Goal: Information Seeking & Learning: Learn about a topic

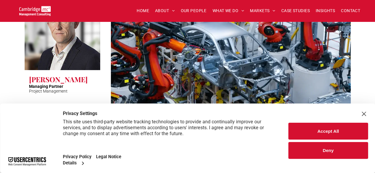
scroll to position [267, 0]
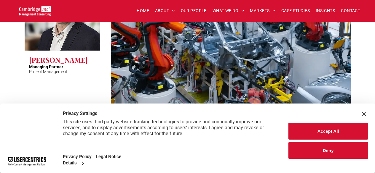
click at [365, 115] on div "Close Layer" at bounding box center [364, 114] width 8 height 8
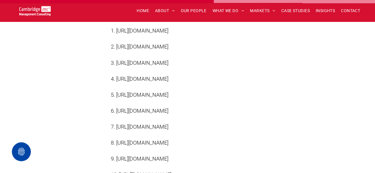
scroll to position [1571, 0]
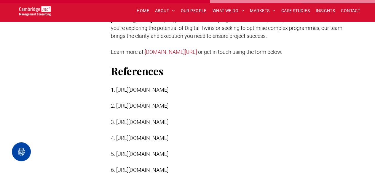
click at [154, 125] on span "3. [URL][DOMAIN_NAME]" at bounding box center [140, 122] width 58 height 6
click at [154, 125] on span "3. https://www.youtube.com/watch?v=ZZWj9k9_e98" at bounding box center [140, 122] width 58 height 6
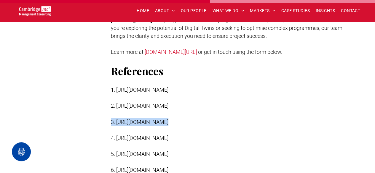
click at [154, 125] on span "3. https://www.youtube.com/watch?v=ZZWj9k9_e98" at bounding box center [140, 122] width 58 height 6
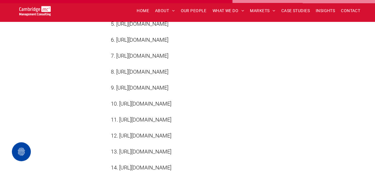
scroll to position [1690, 0]
